Goal: Information Seeking & Learning: Learn about a topic

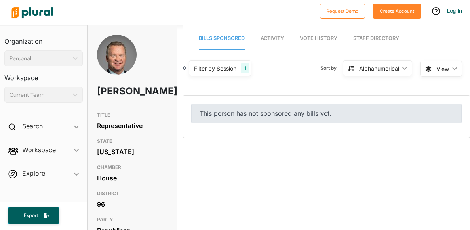
click at [288, 41] on nav "Bills Sponsored Activity Vote History Staff Directory" at bounding box center [326, 37] width 287 height 25
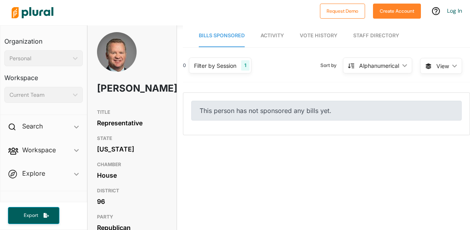
scroll to position [3, 0]
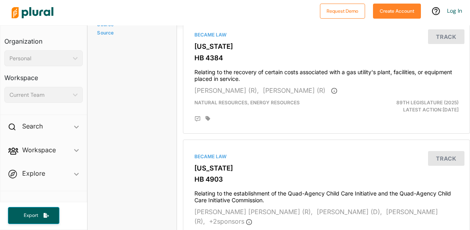
scroll to position [1404, 0]
